Goal: Task Accomplishment & Management: Manage account settings

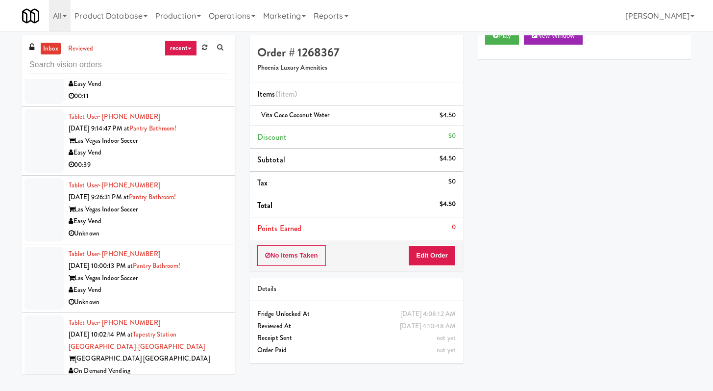
scroll to position [2040, 0]
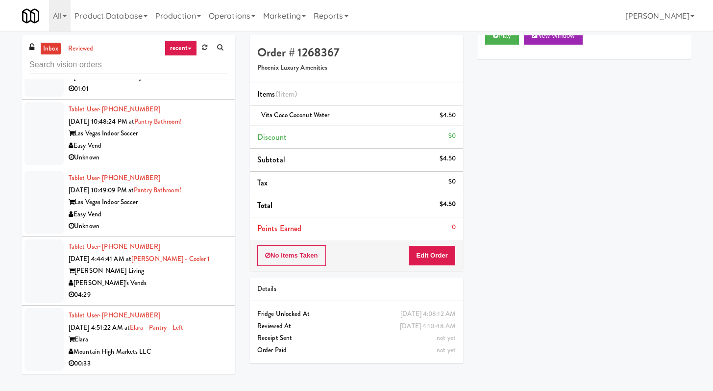
click at [162, 222] on div "Unknown" at bounding box center [148, 226] width 159 height 12
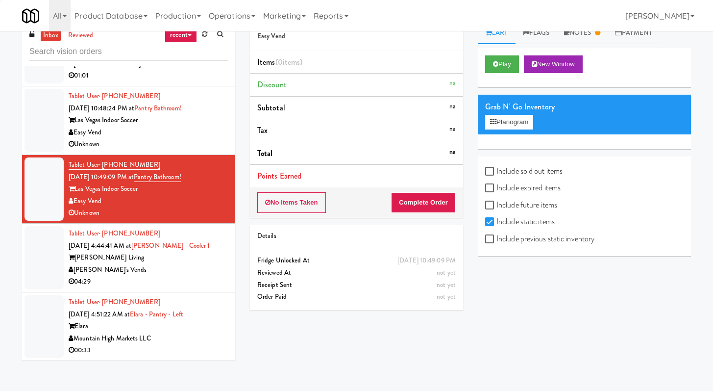
scroll to position [31, 0]
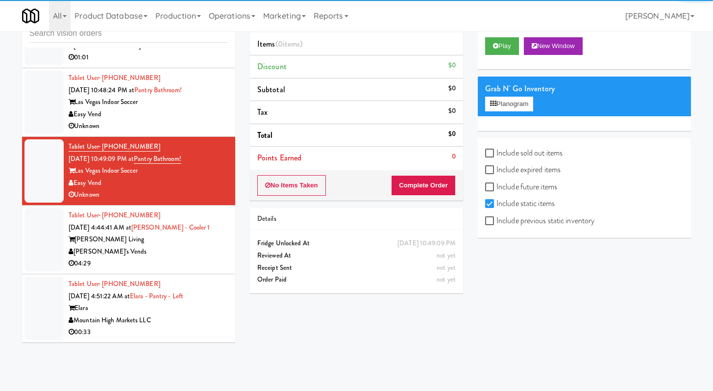
click at [184, 318] on div "Mountain High Markets LLC" at bounding box center [148, 320] width 159 height 12
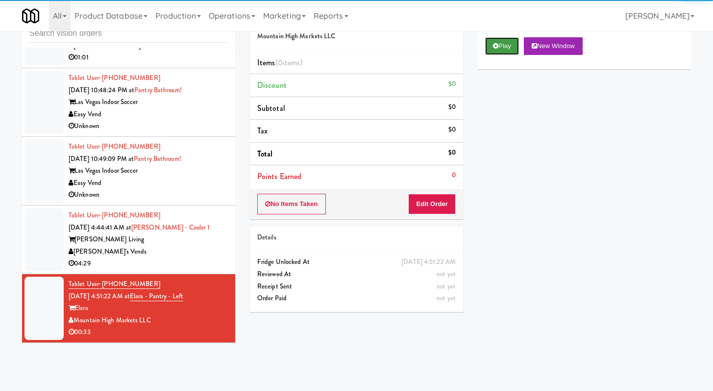
click at [490, 46] on button "Play" at bounding box center [502, 46] width 34 height 18
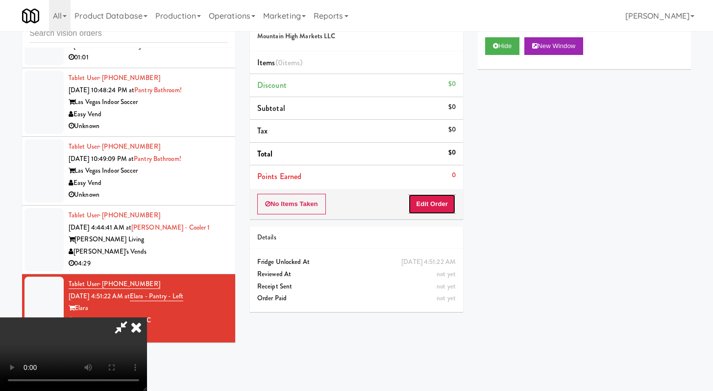
click at [444, 205] on button "Edit Order" at bounding box center [432, 204] width 48 height 21
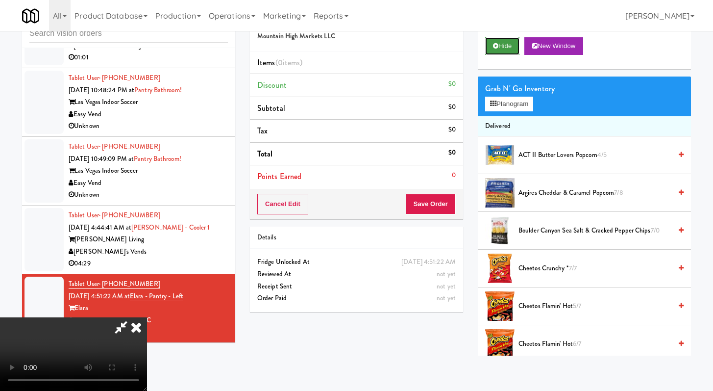
click at [496, 43] on icon at bounding box center [495, 46] width 5 height 6
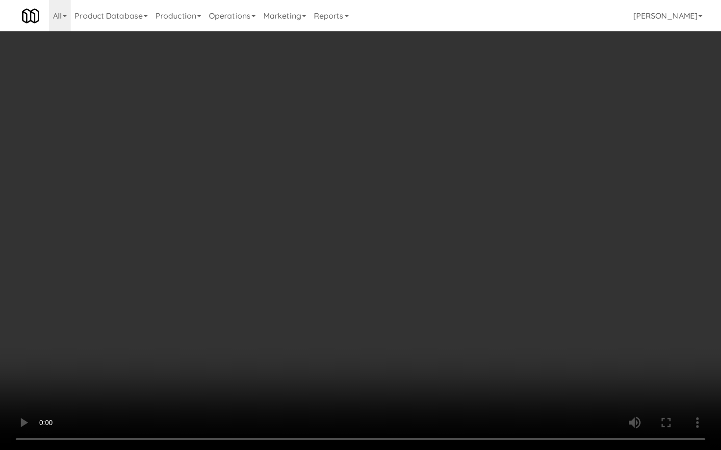
click at [521, 265] on video at bounding box center [360, 225] width 721 height 450
click at [520, 265] on video at bounding box center [360, 225] width 721 height 450
click at [408, 298] on video at bounding box center [360, 225] width 721 height 450
click at [408, 297] on video at bounding box center [360, 225] width 721 height 450
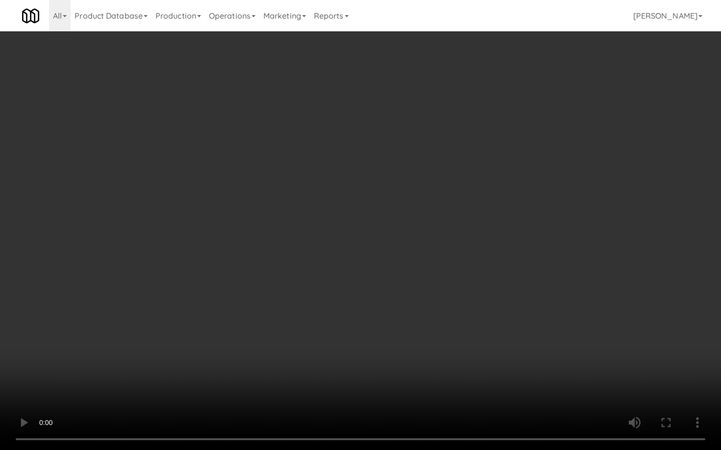
click at [408, 297] on video at bounding box center [360, 225] width 721 height 450
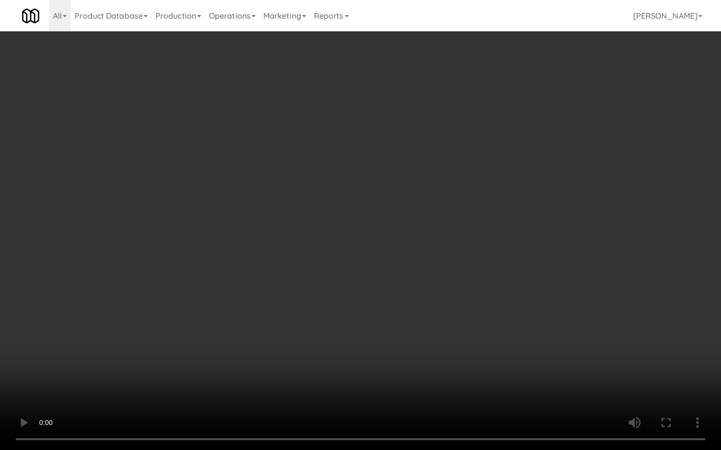
click at [408, 297] on video at bounding box center [360, 225] width 721 height 450
click at [411, 295] on video at bounding box center [360, 225] width 721 height 450
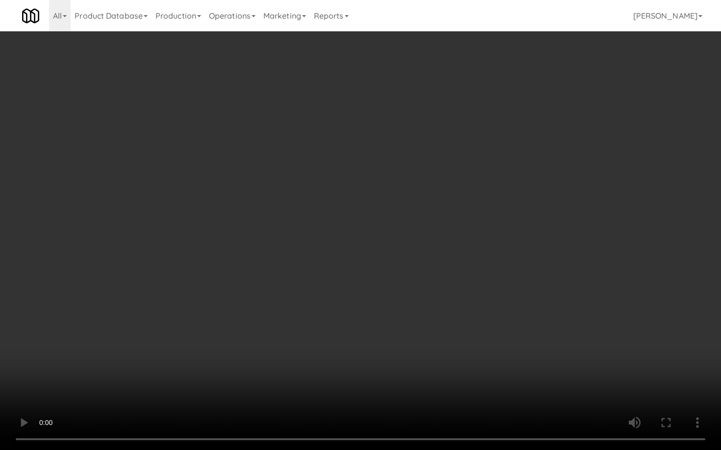
click at [411, 295] on video at bounding box center [360, 225] width 721 height 450
click at [415, 292] on video at bounding box center [360, 225] width 721 height 450
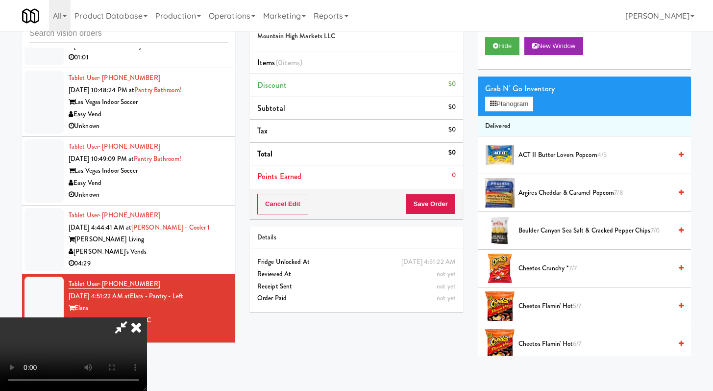
click at [534, 195] on span "Argires Cheddar & Caramel Popcorn 7/8" at bounding box center [595, 193] width 153 height 12
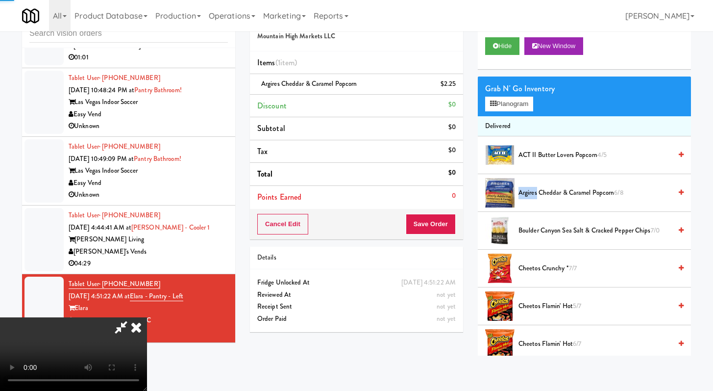
click at [534, 195] on span "Argires Cheddar & Caramel Popcorn 6/8" at bounding box center [595, 193] width 153 height 12
click at [534, 195] on span "Argires Cheddar & Caramel Popcorn 5/8" at bounding box center [595, 193] width 153 height 12
click at [534, 195] on span "Argires Cheddar & Caramel Popcorn 4/8" at bounding box center [595, 193] width 153 height 12
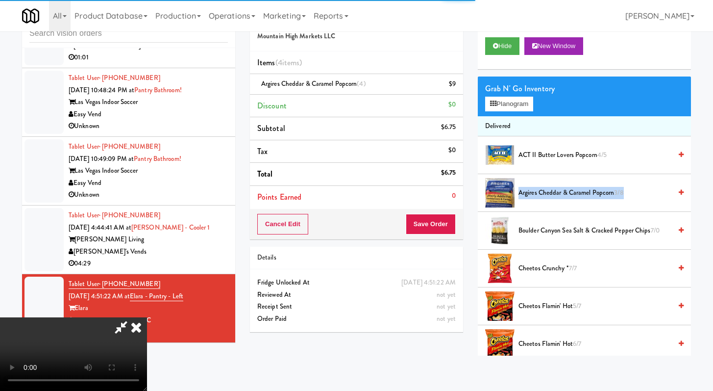
click at [534, 195] on span "Argires Cheddar & Caramel Popcorn 3/8" at bounding box center [595, 193] width 153 height 12
click at [534, 195] on span "Argires Cheddar & Caramel Popcorn 2/8" at bounding box center [595, 193] width 153 height 12
click at [533, 265] on span "Cheetos Crunchy * 7/7" at bounding box center [595, 268] width 153 height 12
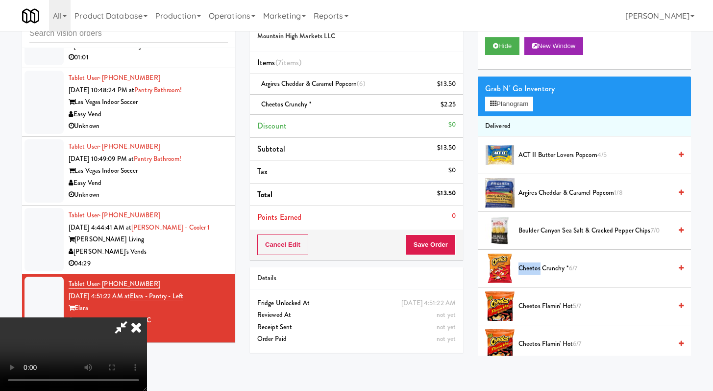
click at [533, 266] on span "Cheetos Crunchy * 6/7" at bounding box center [595, 268] width 153 height 12
click at [452, 247] on button "Save Order" at bounding box center [431, 244] width 50 height 21
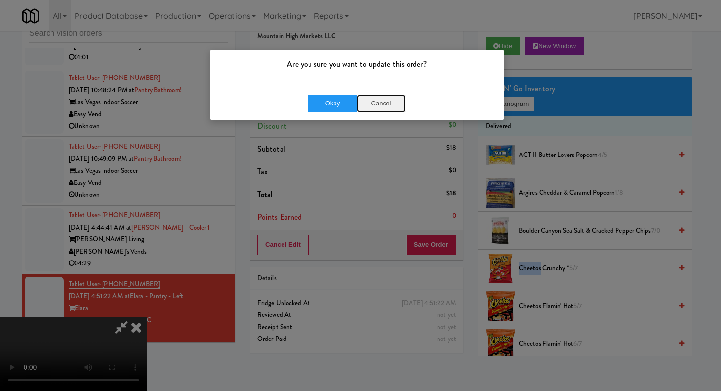
click at [357, 99] on button "Cancel" at bounding box center [380, 104] width 49 height 18
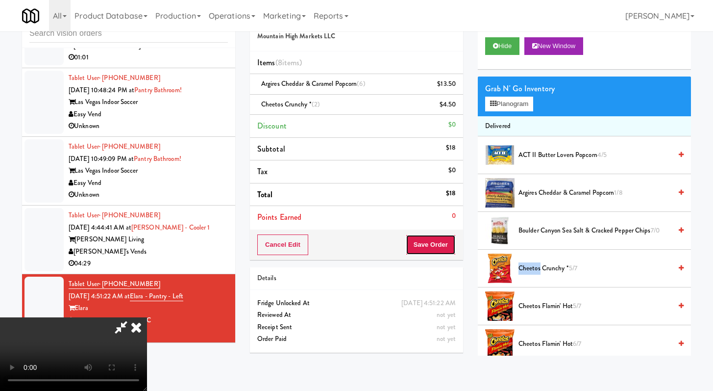
click at [441, 239] on button "Save Order" at bounding box center [431, 244] width 50 height 21
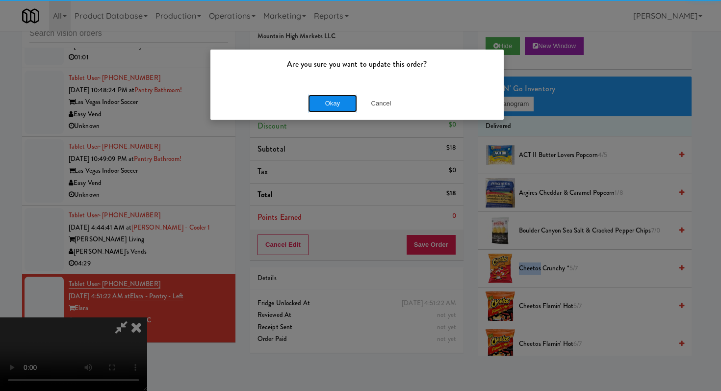
click at [343, 102] on button "Okay" at bounding box center [332, 104] width 49 height 18
